Goal: Task Accomplishment & Management: Manage account settings

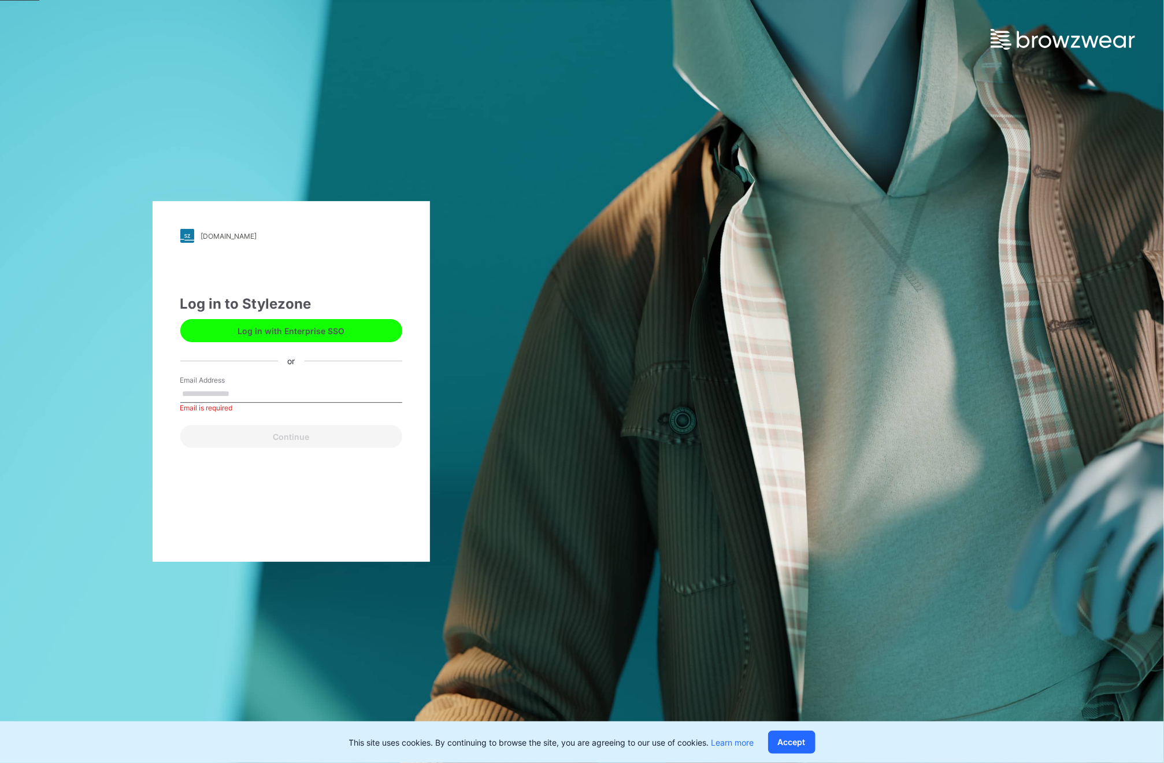
click at [181, 99] on div "[DOMAIN_NAME] Loading... Log in to Stylezone Log in with Enterprise SSO or Emai…" at bounding box center [291, 381] width 582 height 763
click at [240, 147] on div "[DOMAIN_NAME] Loading... Log in to Stylezone Log in with Enterprise SSO or Emai…" at bounding box center [291, 381] width 582 height 763
click at [803, 174] on div "[DOMAIN_NAME] Loading... Log in to Stylezone Log in with Enterprise SSO or Emai…" at bounding box center [582, 381] width 1164 height 763
click at [241, 394] on input "Email Address" at bounding box center [291, 394] width 222 height 17
click at [136, 487] on div "[DOMAIN_NAME] Loading... Log in to Stylezone Log in with Enterprise SSO or Emai…" at bounding box center [291, 381] width 582 height 763
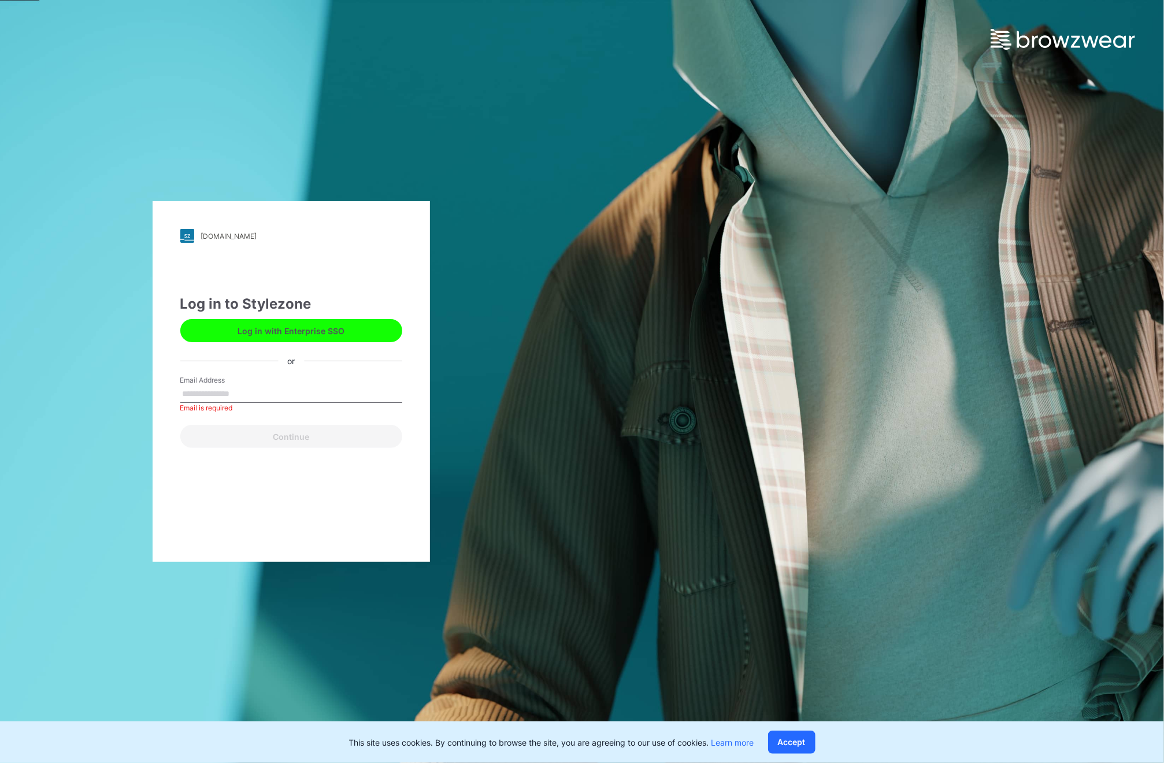
click at [217, 391] on input "Email Address" at bounding box center [291, 394] width 222 height 17
click at [282, 379] on div "Email Address Email is required" at bounding box center [291, 392] width 222 height 35
click at [268, 391] on input "Email Address" at bounding box center [291, 394] width 222 height 17
type input "**********"
click at [243, 436] on button "Continue" at bounding box center [291, 436] width 222 height 23
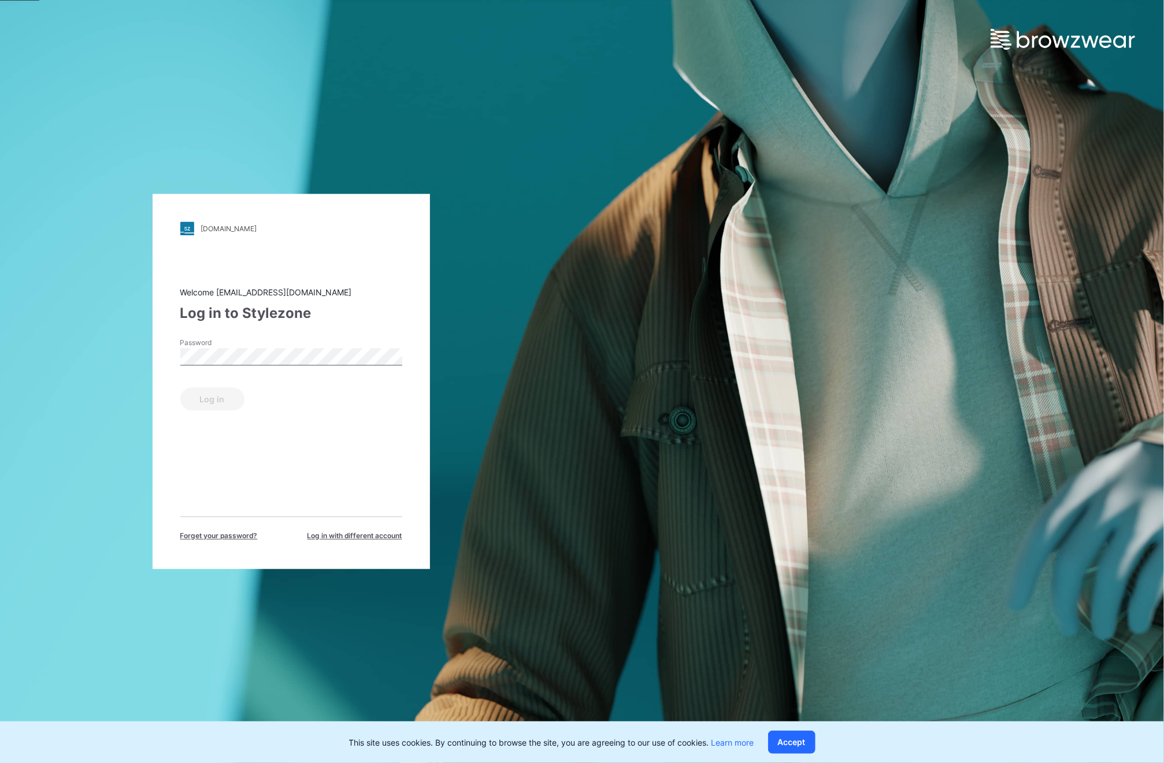
click at [199, 538] on span "Forget your password?" at bounding box center [218, 536] width 77 height 10
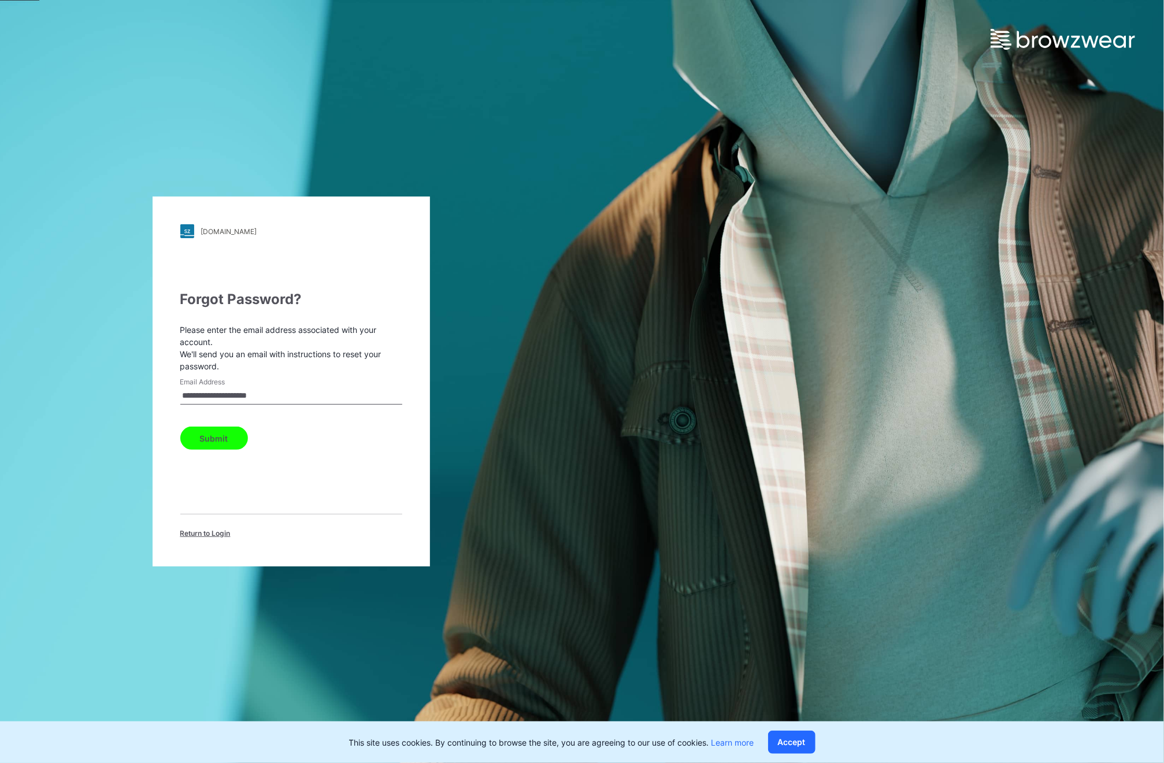
click at [215, 441] on button "Submit" at bounding box center [214, 438] width 68 height 23
click at [250, 417] on div "Check your email An email with password reset instructions has been sent to [EM…" at bounding box center [291, 414] width 222 height 250
